Goal: Navigation & Orientation: Find specific page/section

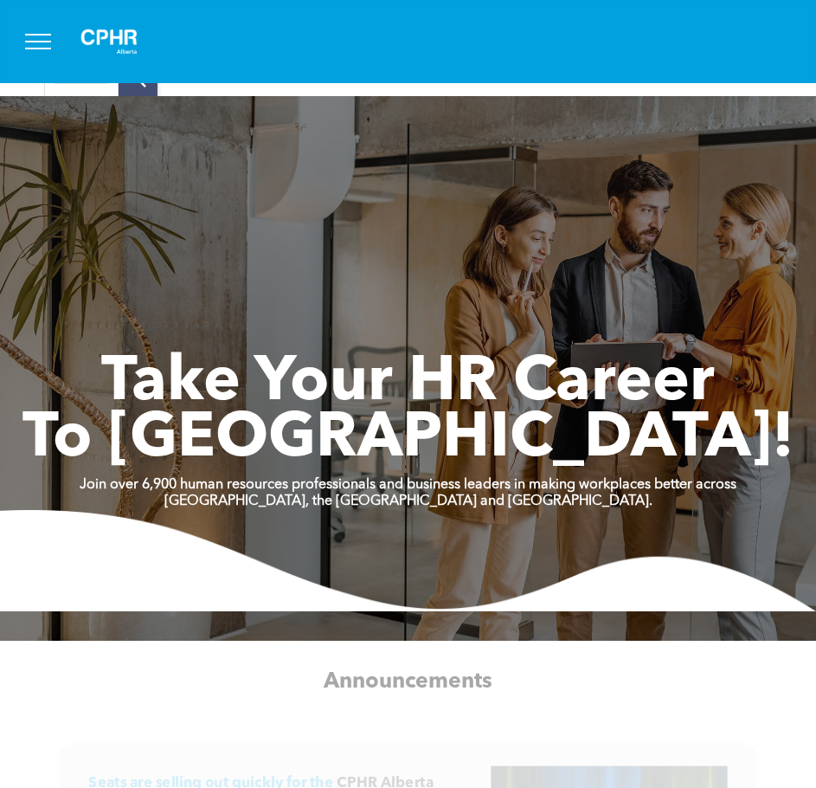
click at [45, 35] on button "menu" at bounding box center [38, 41] width 45 height 45
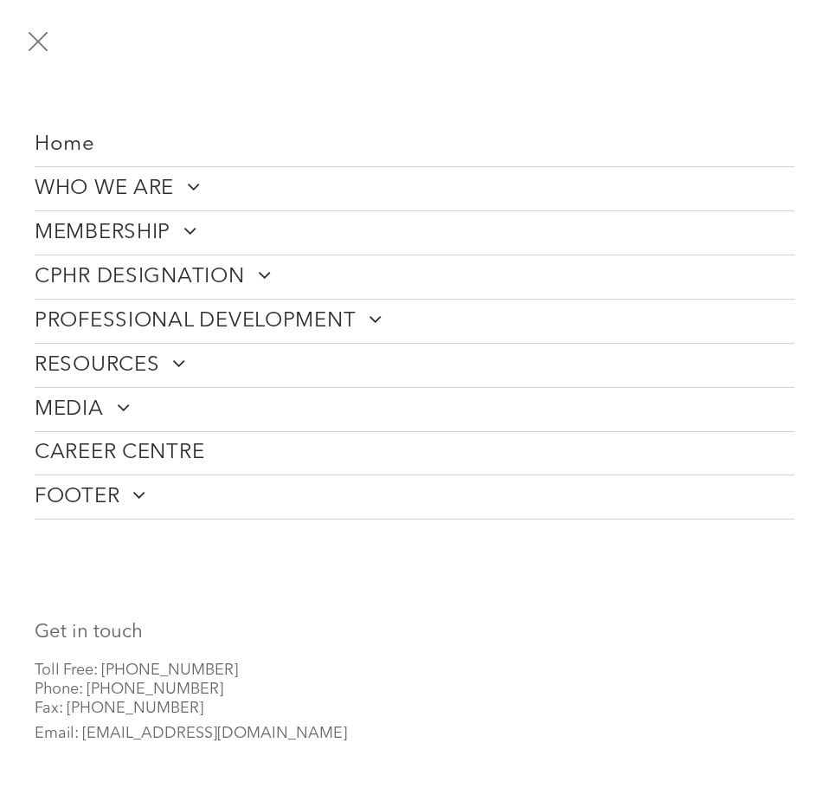
click at [94, 144] on span "Home" at bounding box center [65, 144] width 61 height 25
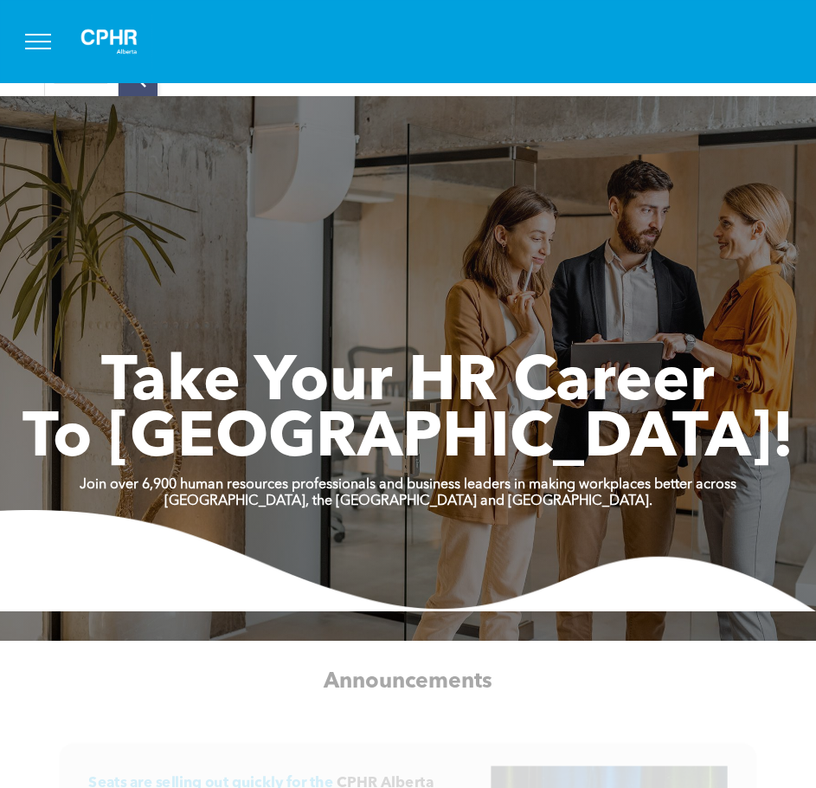
click at [30, 50] on button "menu" at bounding box center [38, 41] width 45 height 45
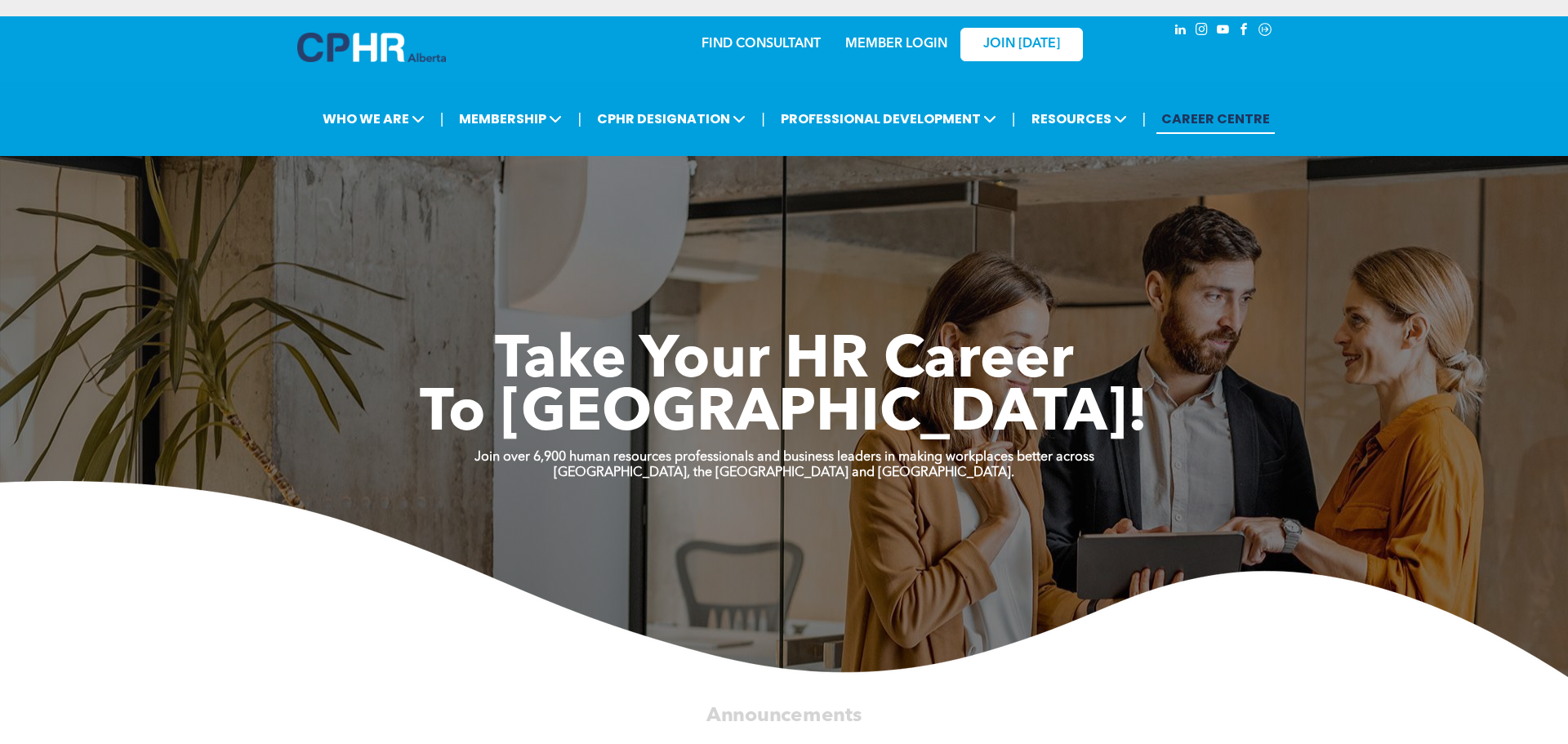
click at [770, 40] on link "MEMBER LOGIN" at bounding box center [896, 44] width 102 height 13
